Goal: Information Seeking & Learning: Learn about a topic

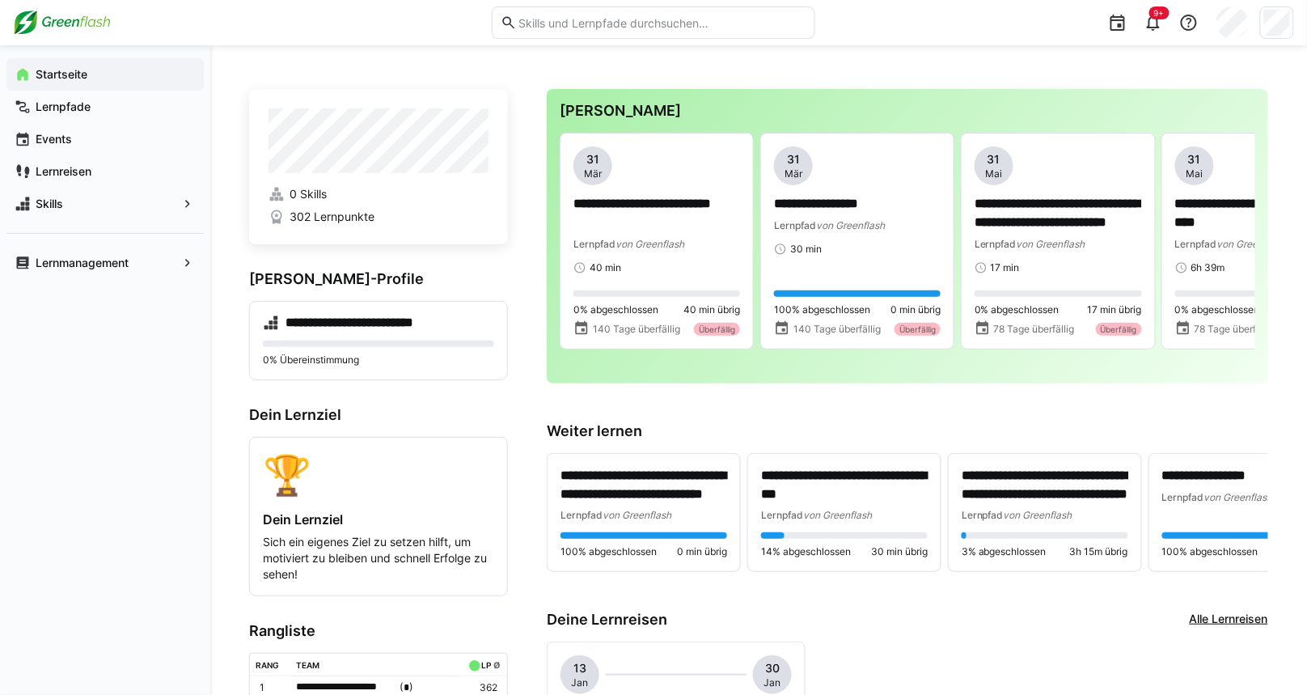
click at [604, 24] on input "text" at bounding box center [662, 22] width 290 height 15
type input "copilot"
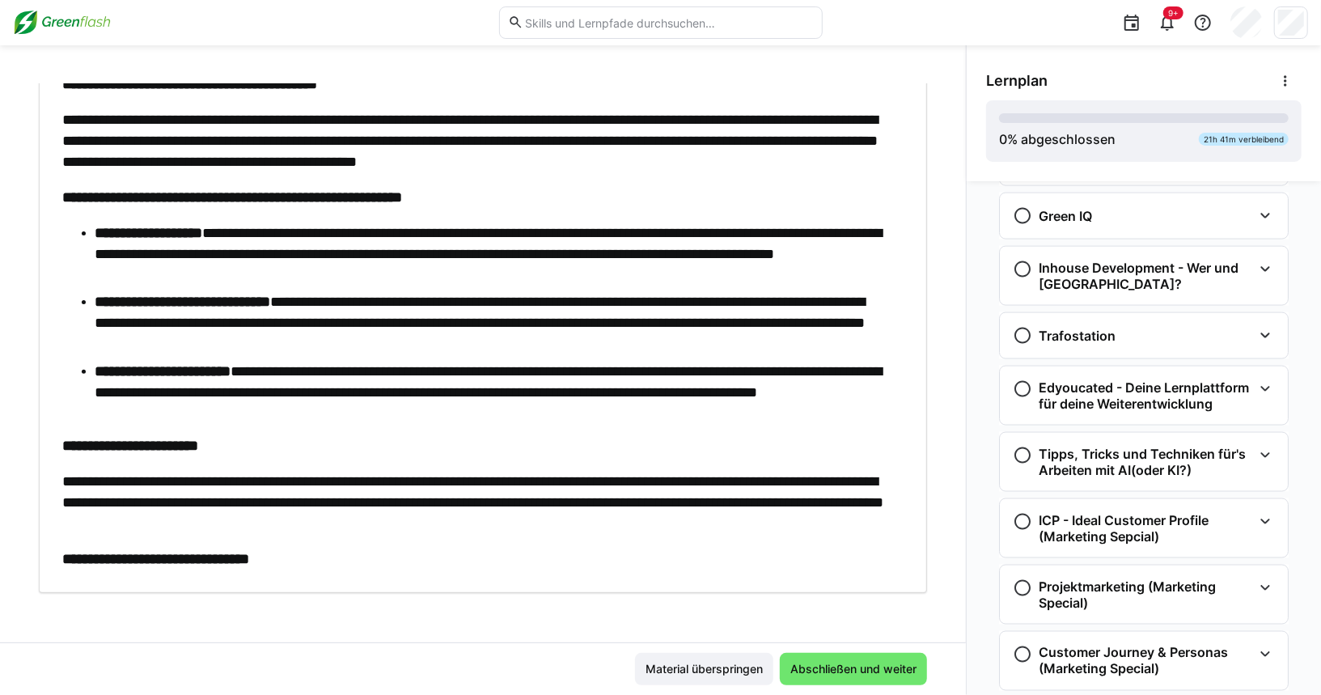
scroll to position [1835, 0]
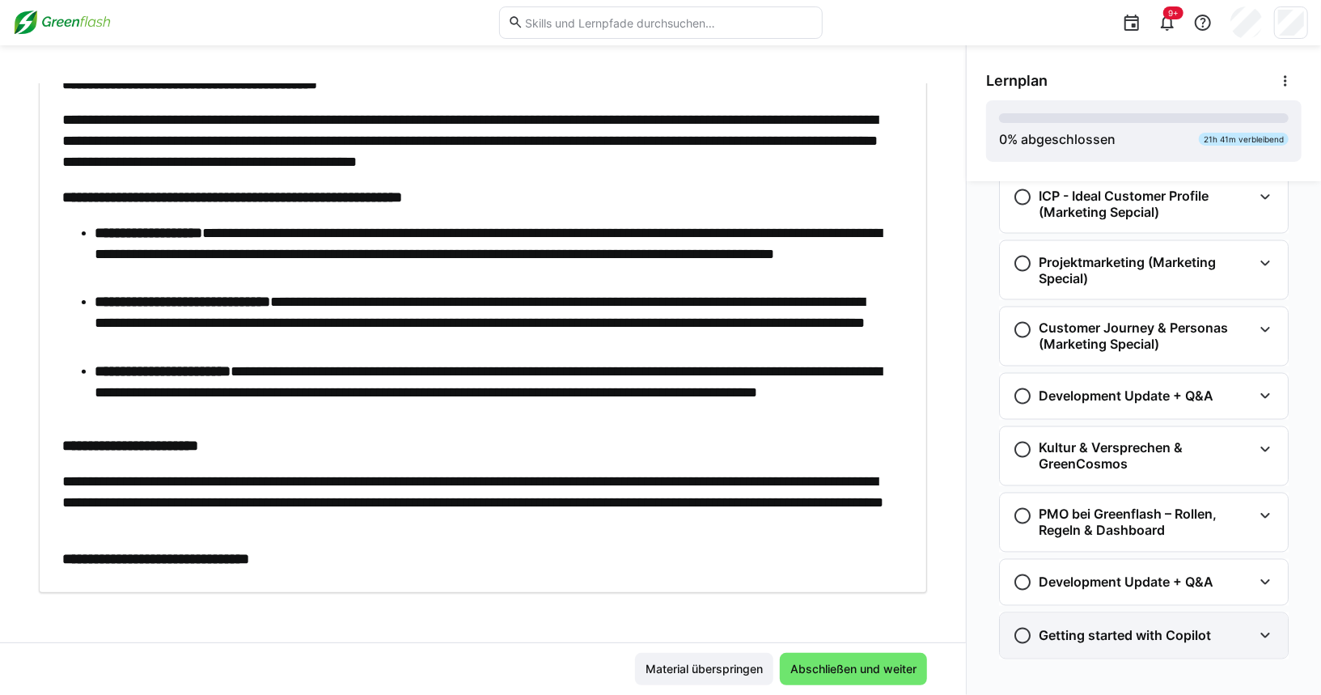
click at [1141, 628] on h3 "Getting started with Copilot" at bounding box center [1125, 636] width 172 height 16
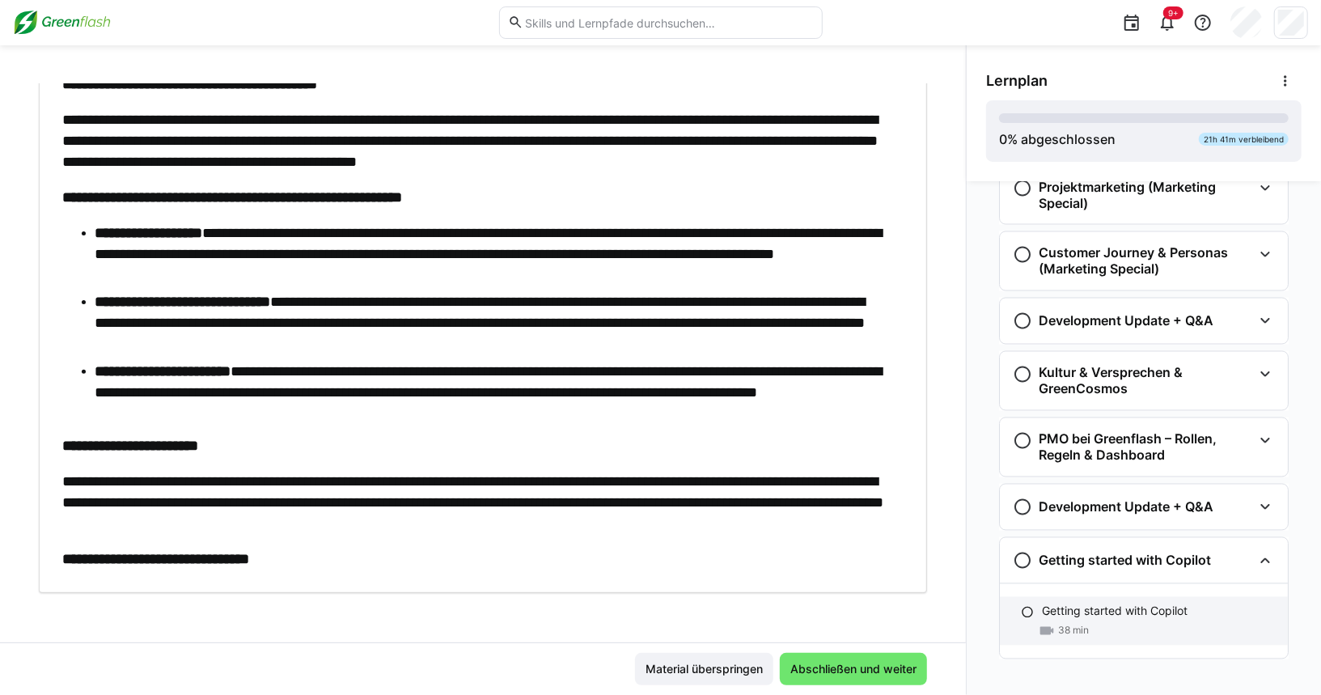
click at [1139, 623] on div "38 min" at bounding box center [1158, 631] width 233 height 16
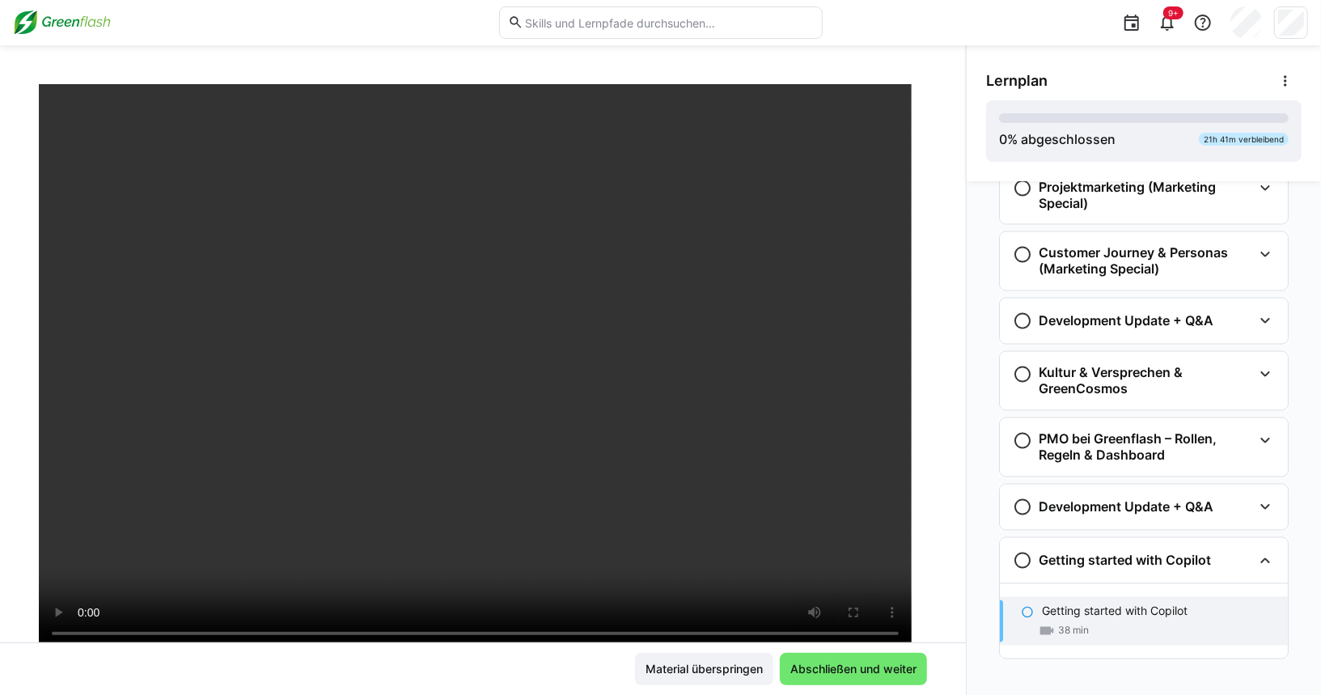
click at [926, 604] on div "Learning Sessions: Spotlight Thursdays Getting started with Copilot 38 LP" at bounding box center [483, 363] width 966 height 558
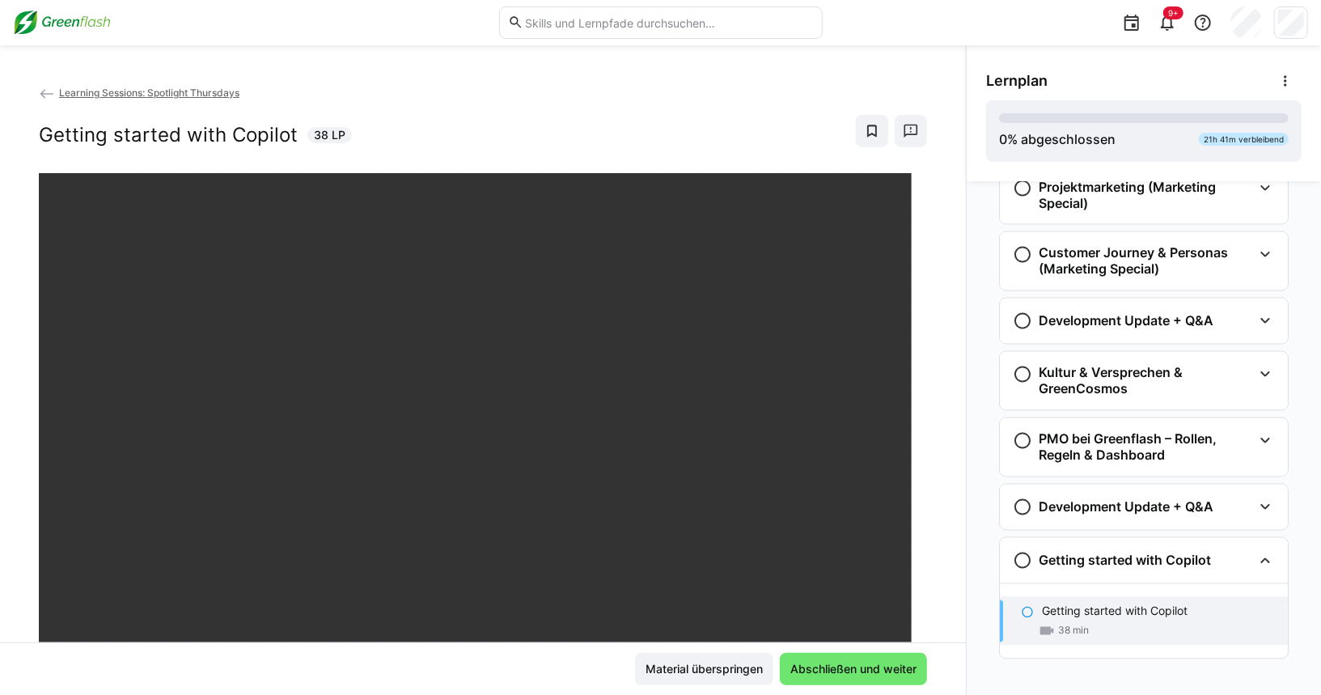
scroll to position [275, 0]
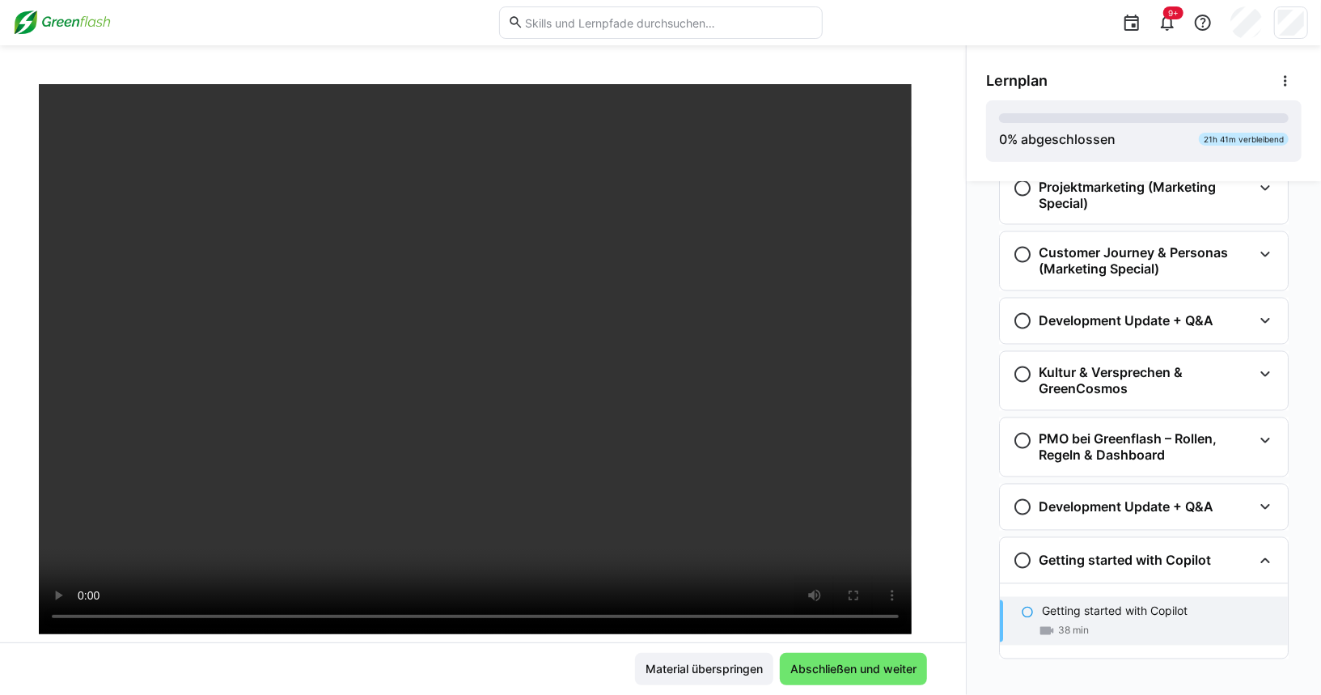
click at [1207, 605] on div "Getting started with Copilot 38 min" at bounding box center [1144, 621] width 288 height 49
